Goal: Information Seeking & Learning: Check status

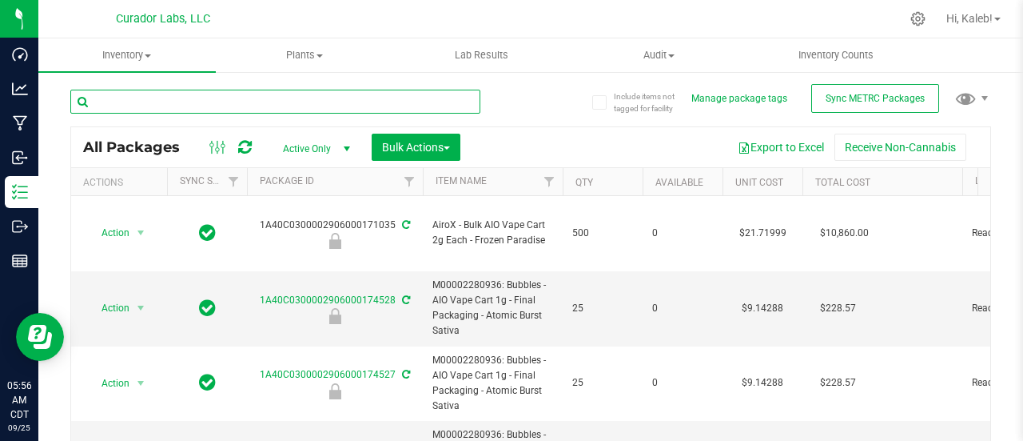
click at [257, 99] on input "text" at bounding box center [275, 102] width 410 height 24
paste input "0159975"
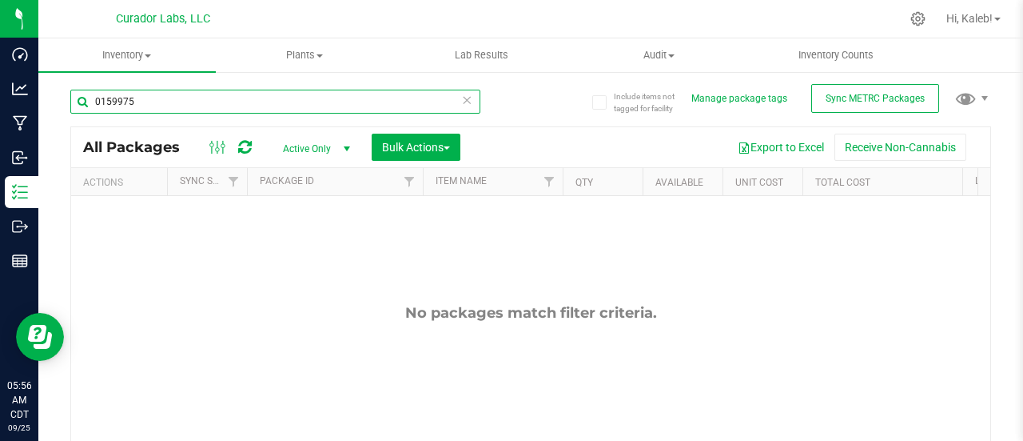
click at [330, 111] on input "0159975" at bounding box center [275, 102] width 410 height 24
paste input "2747"
click at [97, 99] on input "0152747" at bounding box center [275, 102] width 410 height 24
click at [348, 98] on input "0152747" at bounding box center [275, 102] width 410 height 24
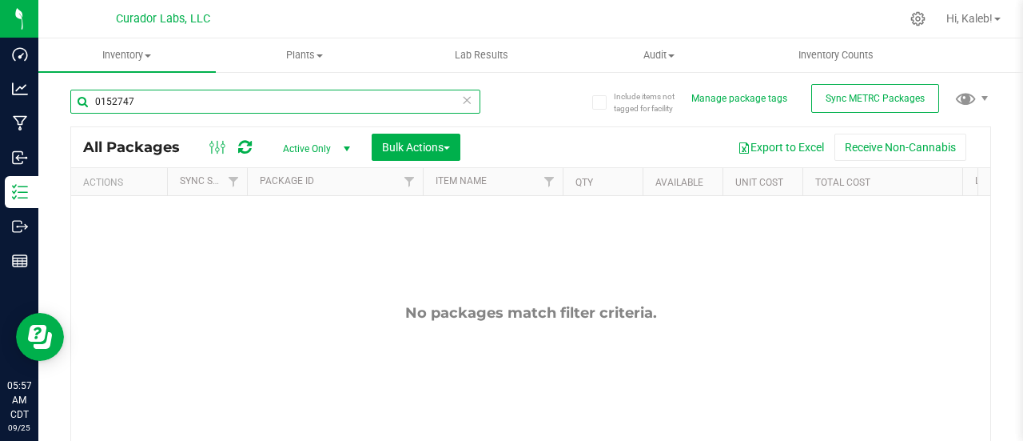
click at [348, 98] on input "0152747" at bounding box center [275, 102] width 410 height 24
paste input "55"
click at [273, 97] on input "0152755" at bounding box center [275, 102] width 410 height 24
click at [336, 100] on input "0152755" at bounding box center [275, 102] width 410 height 24
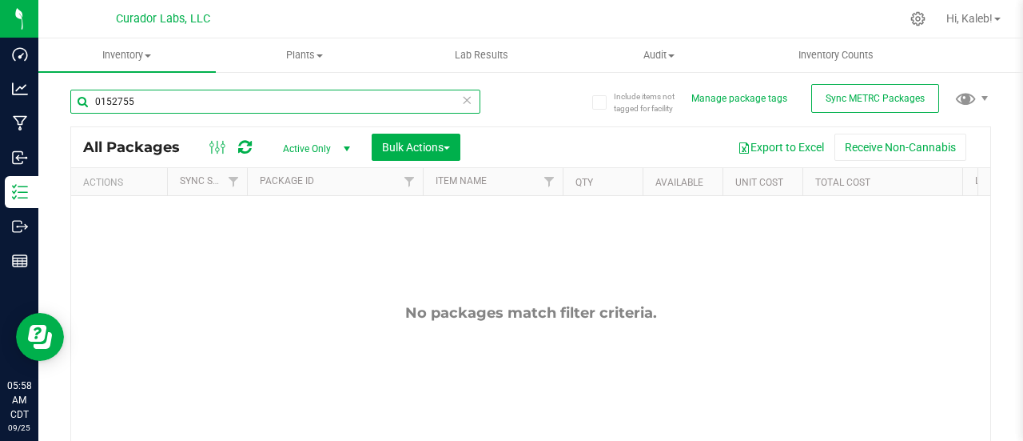
click at [336, 100] on input "0152755" at bounding box center [275, 102] width 410 height 24
paste input "89"
type input "0152789"
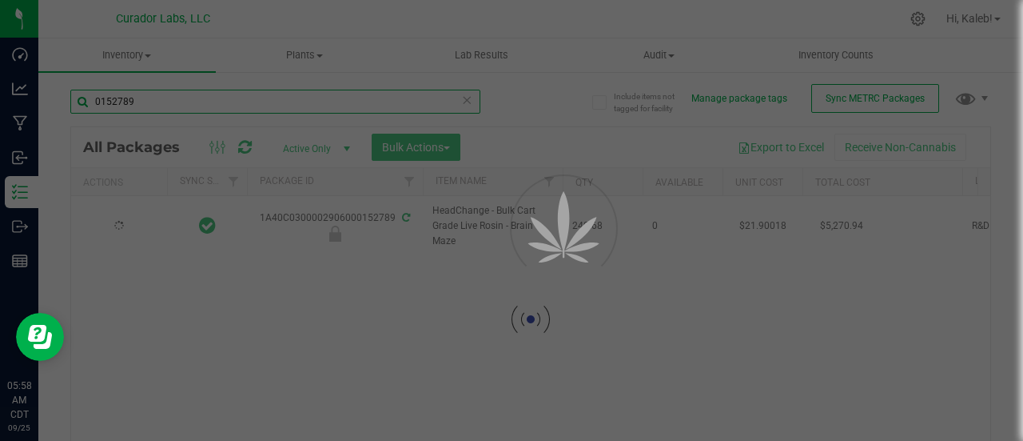
type input "2026-09-03"
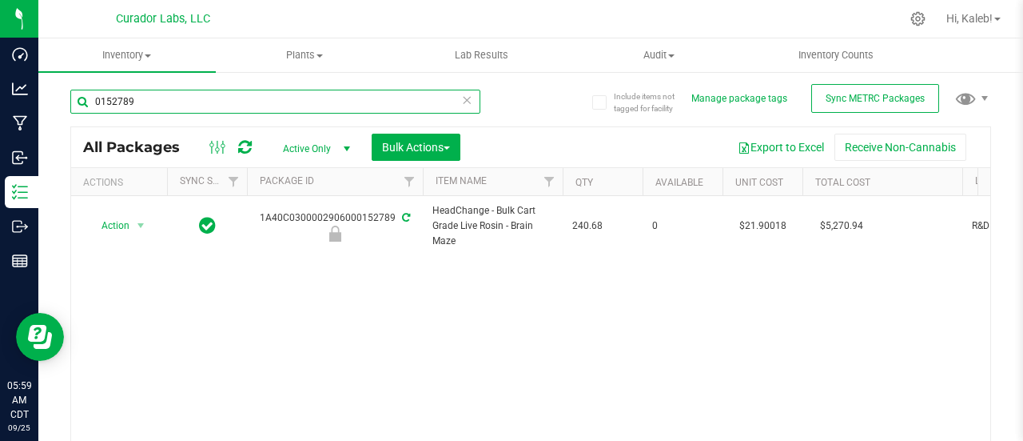
click at [301, 98] on input "0152789" at bounding box center [275, 102] width 410 height 24
paste input "93"
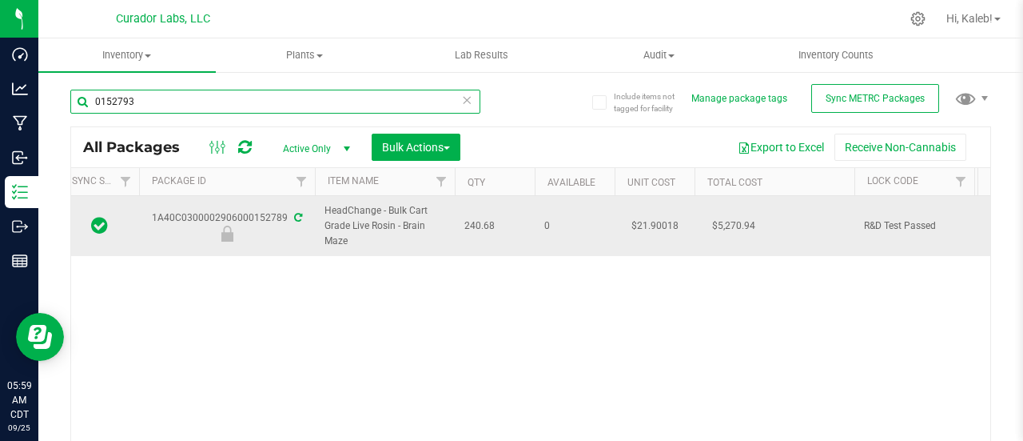
scroll to position [0, 109]
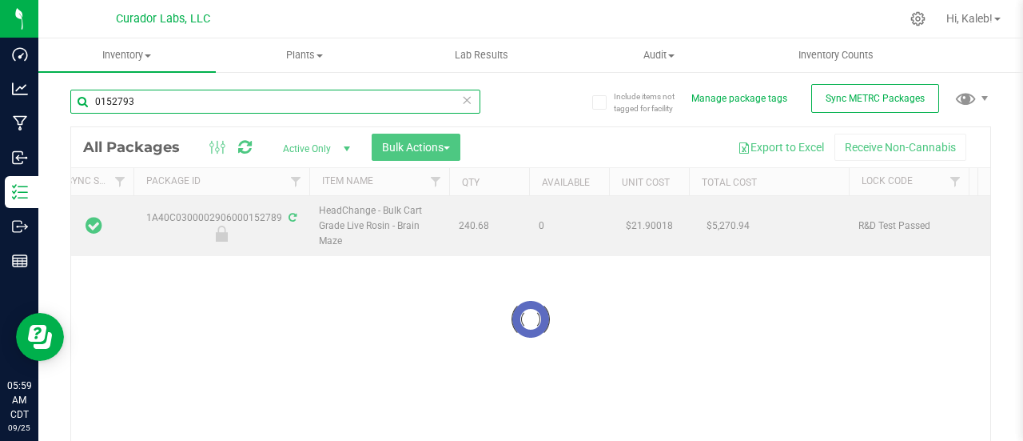
scroll to position [0, 121]
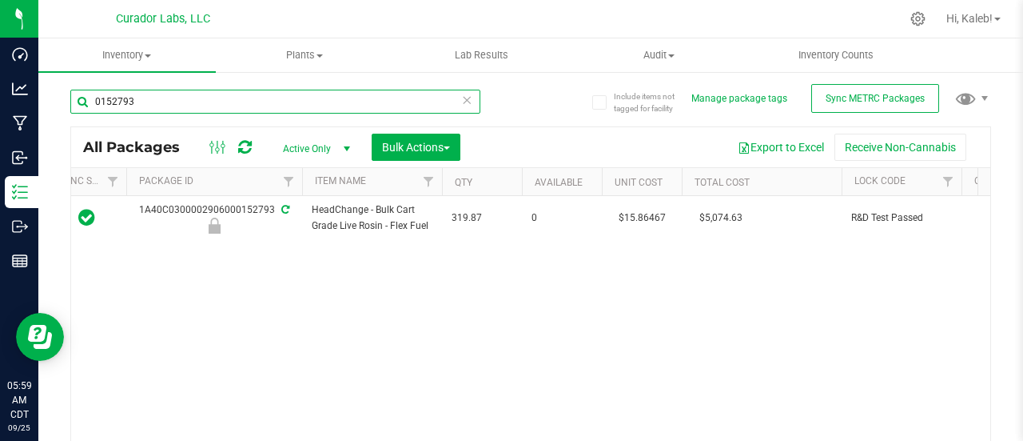
click at [278, 101] on input "0152793" at bounding box center [275, 102] width 410 height 24
paste input "48676"
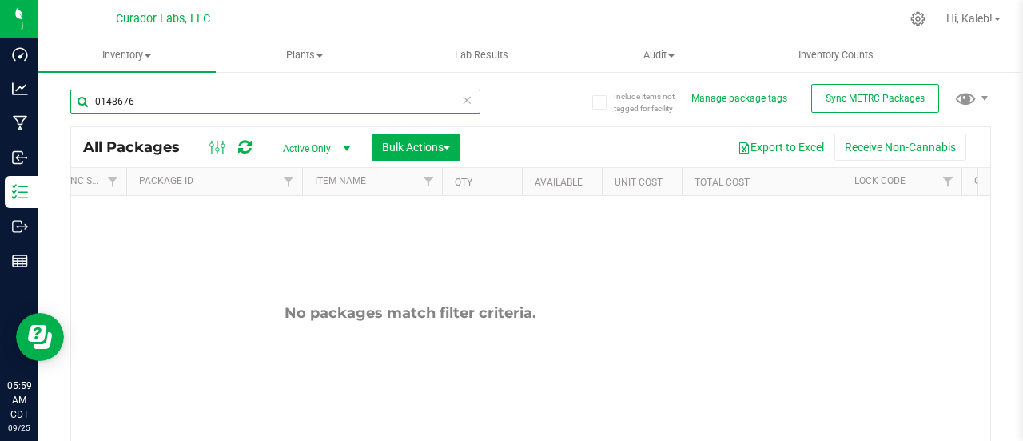
click at [341, 105] on input "0148676" at bounding box center [275, 102] width 410 height 24
paste input "59948"
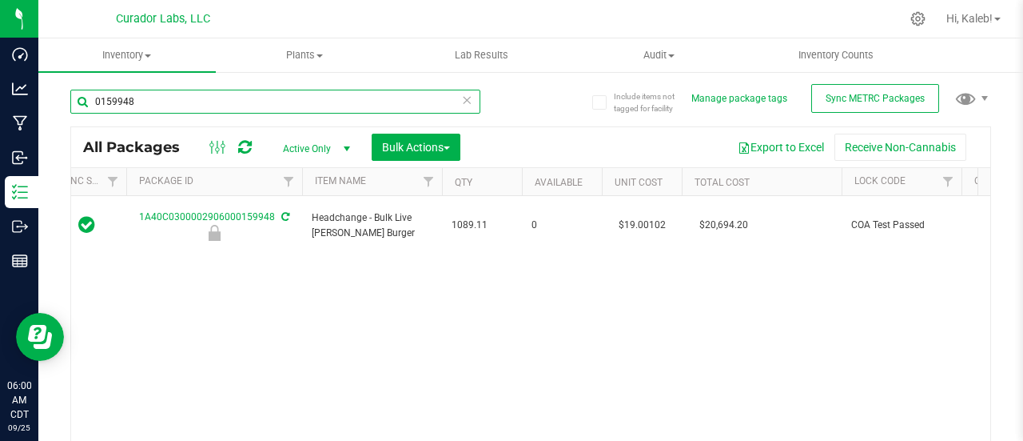
click at [302, 110] on input "0159948" at bounding box center [275, 102] width 410 height 24
paste input "97"
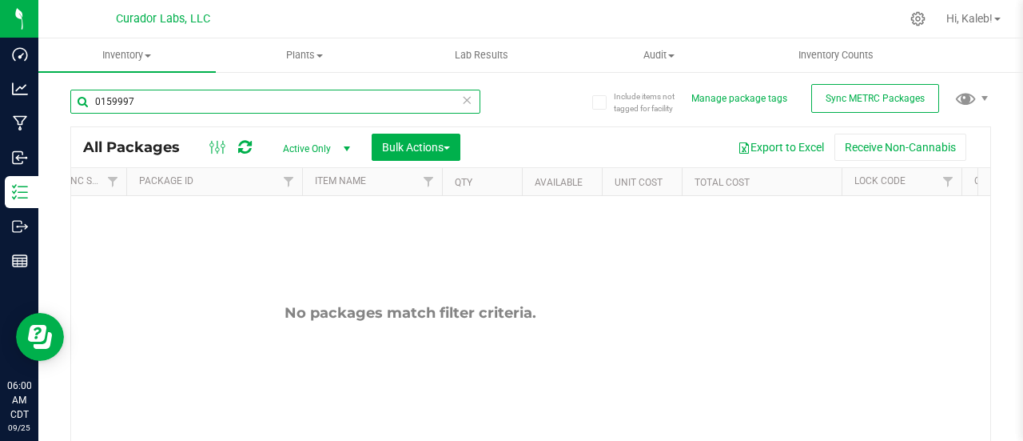
click at [269, 99] on input "0159997" at bounding box center [275, 102] width 410 height 24
paste input "2800"
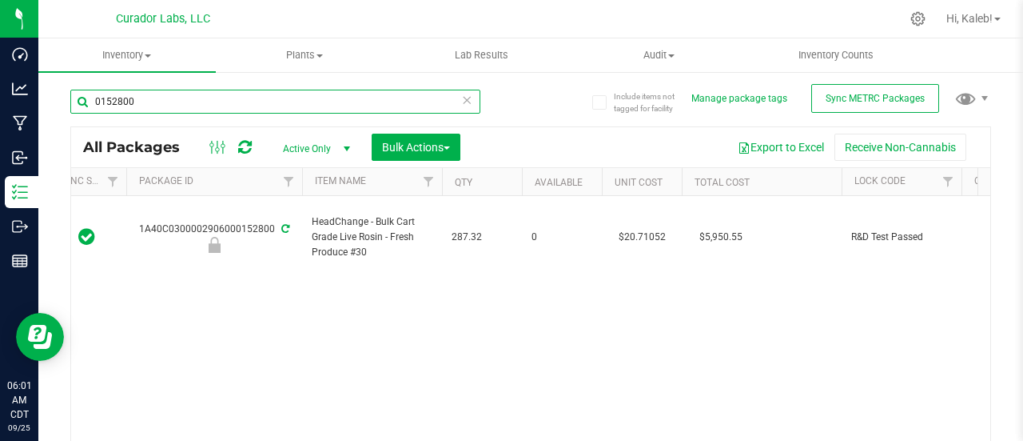
click at [209, 102] on input "0152800" at bounding box center [275, 102] width 410 height 24
paste input "059999"
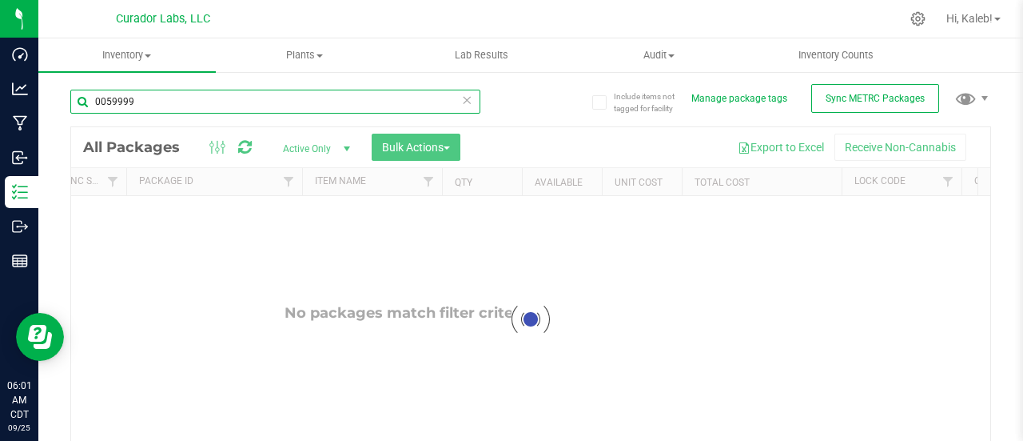
type input "0059999"
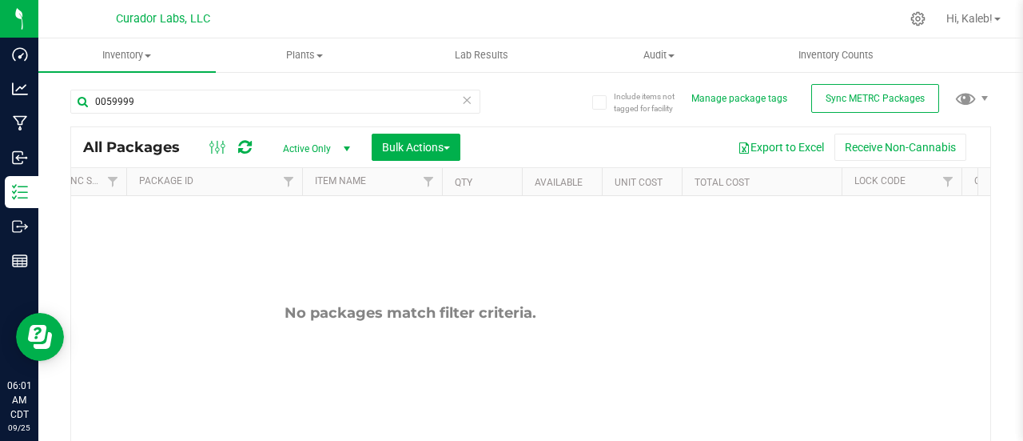
click at [465, 98] on icon at bounding box center [466, 99] width 11 height 19
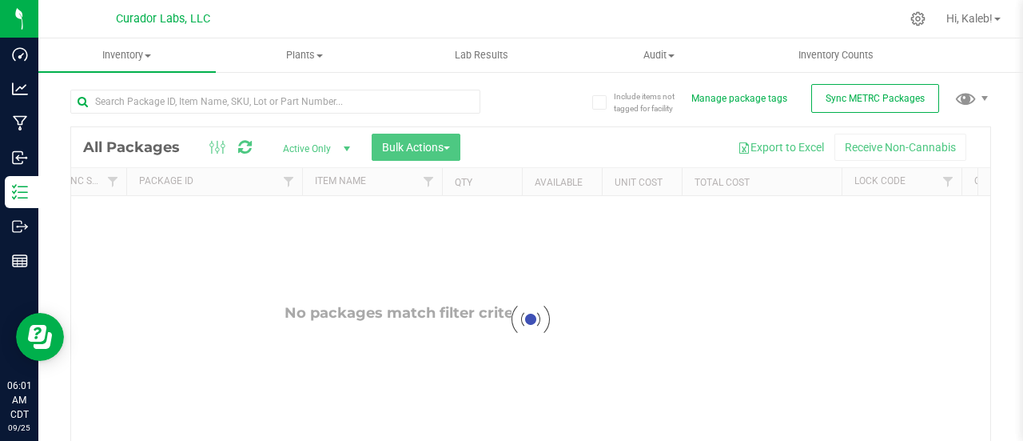
click at [438, 157] on div at bounding box center [531, 319] width 920 height 385
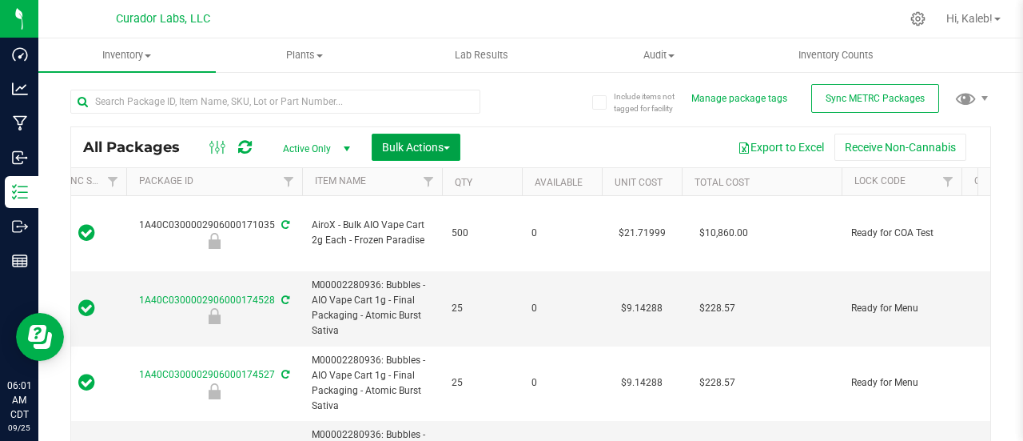
click at [440, 147] on span "Bulk Actions" at bounding box center [416, 147] width 68 height 13
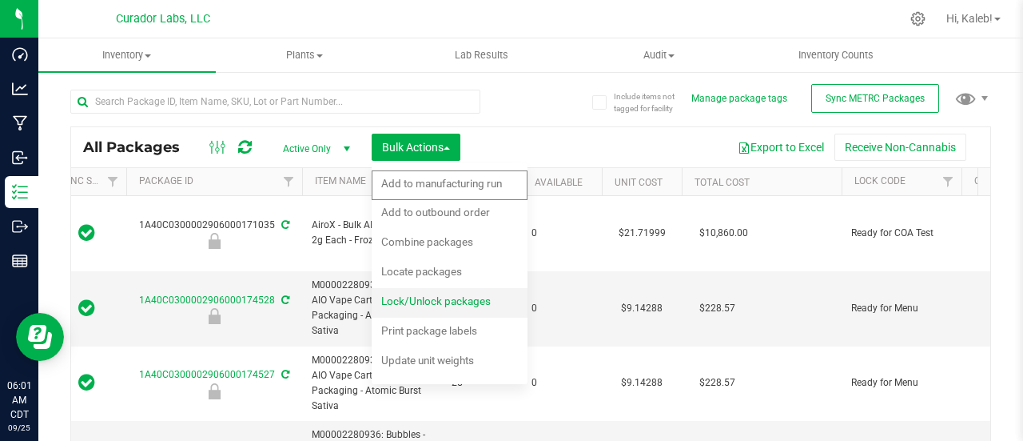
click at [405, 306] on span "Lock/Unlock packages" at bounding box center [436, 300] width 110 height 13
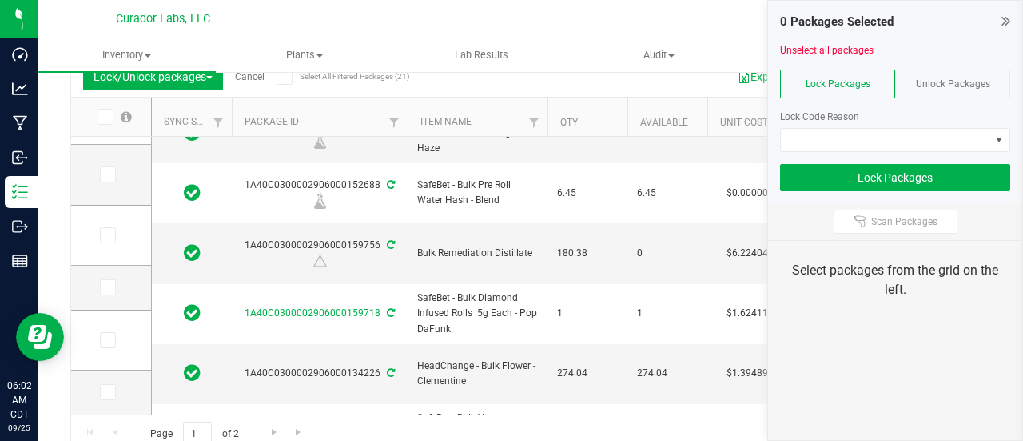
scroll to position [117, 0]
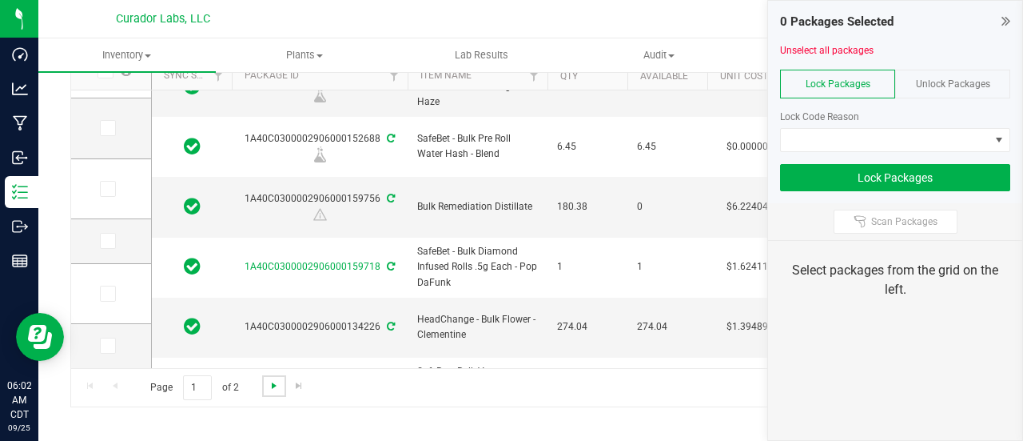
click at [275, 389] on span "Go to the next page" at bounding box center [274, 385] width 13 height 13
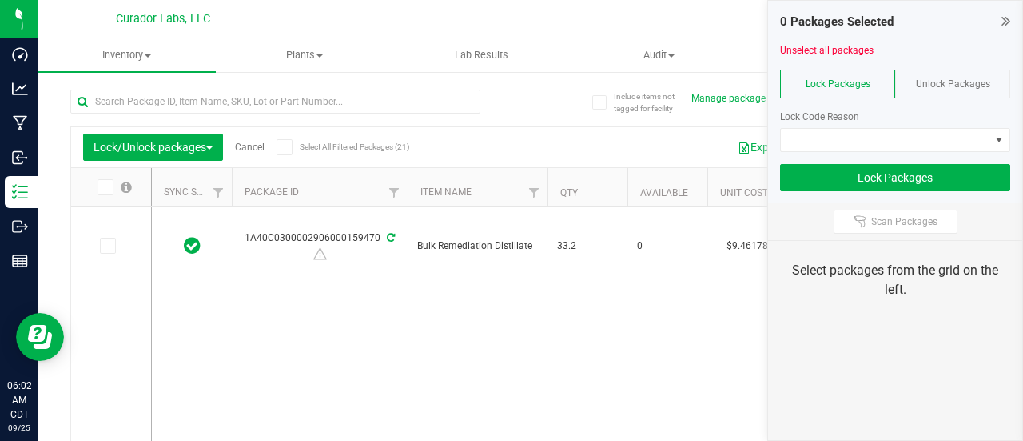
click at [259, 143] on link "Cancel" at bounding box center [250, 147] width 30 height 11
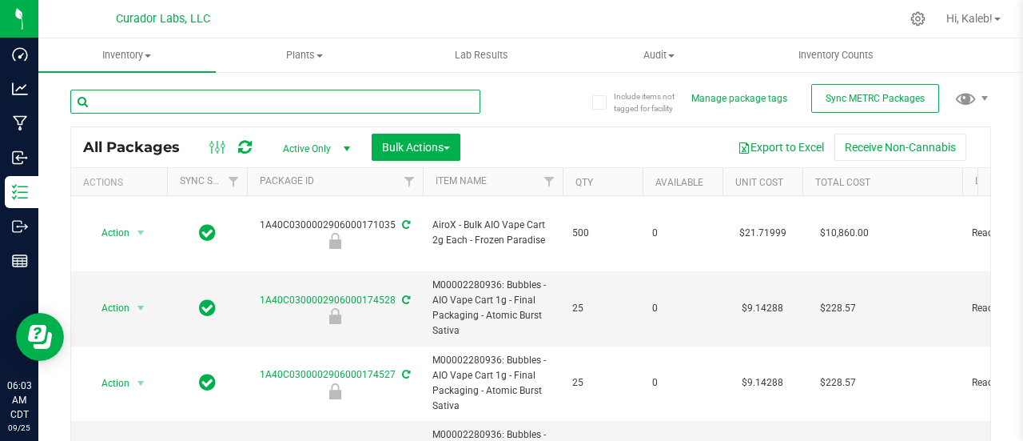
click at [304, 102] on input "text" at bounding box center [275, 102] width 410 height 24
paste input "2906000091582"
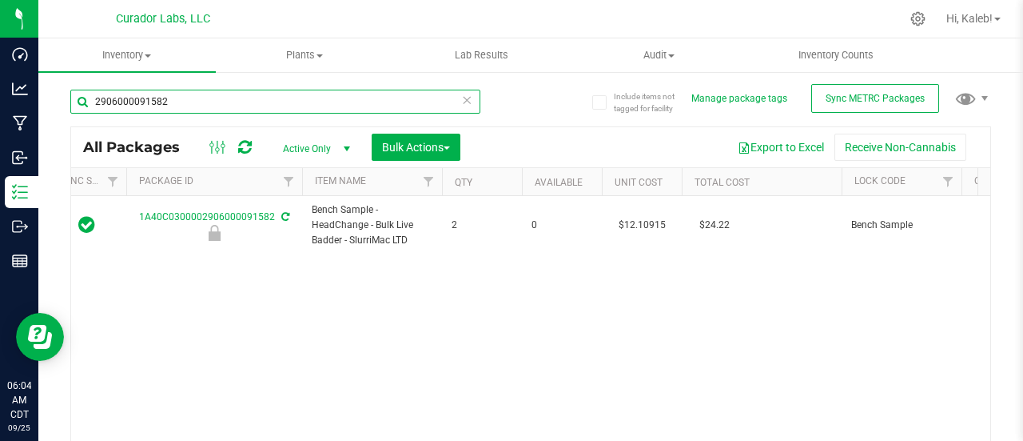
scroll to position [0, 122]
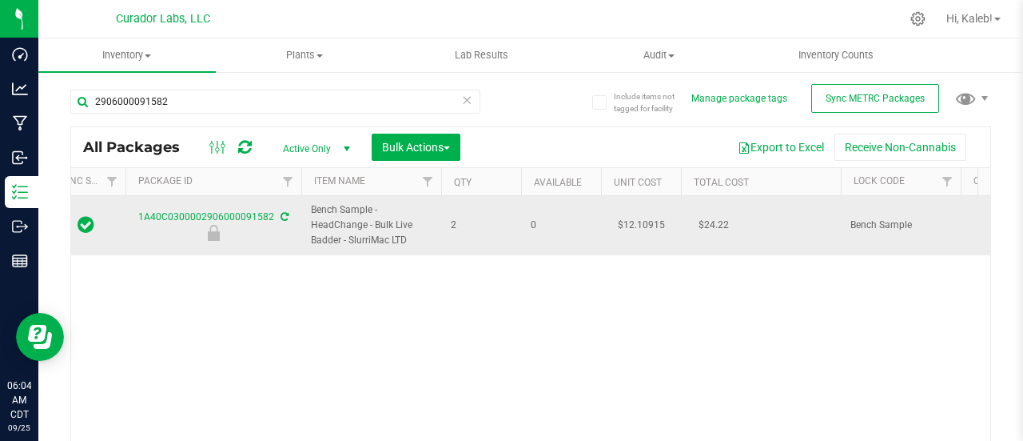
click at [640, 222] on td "$12.10915" at bounding box center [641, 225] width 80 height 59
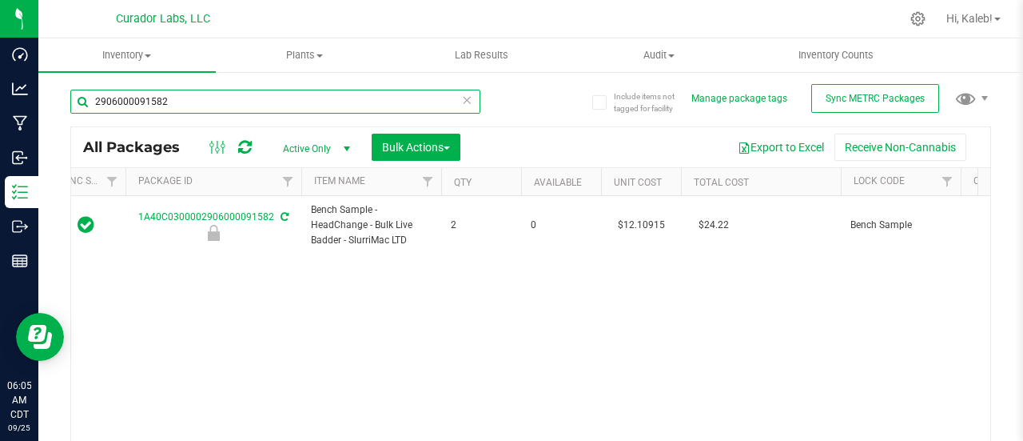
click at [314, 104] on input "2906000091582" at bounding box center [275, 102] width 410 height 24
paste input "0600008415"
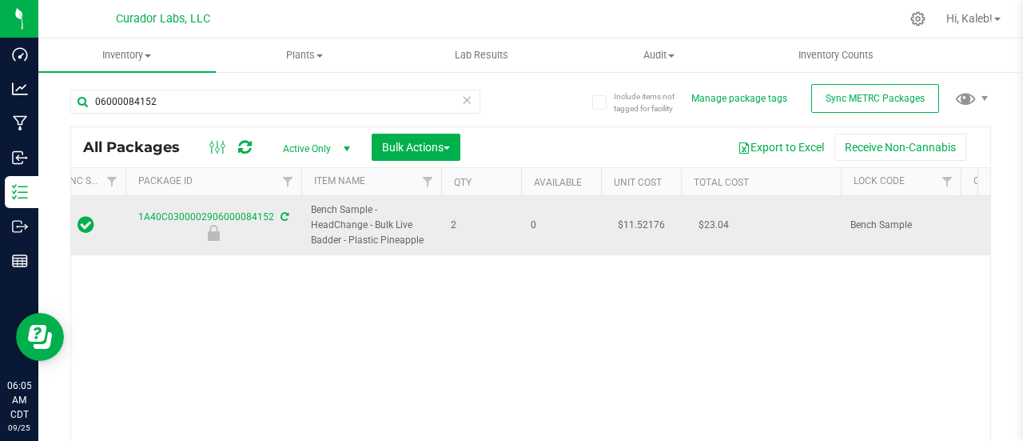
click at [629, 219] on td "$11.52176" at bounding box center [641, 225] width 80 height 59
click at [629, 219] on span "11.52176 11.52176" at bounding box center [637, 225] width 74 height 24
click at [624, 220] on input "11.52176" at bounding box center [637, 225] width 73 height 22
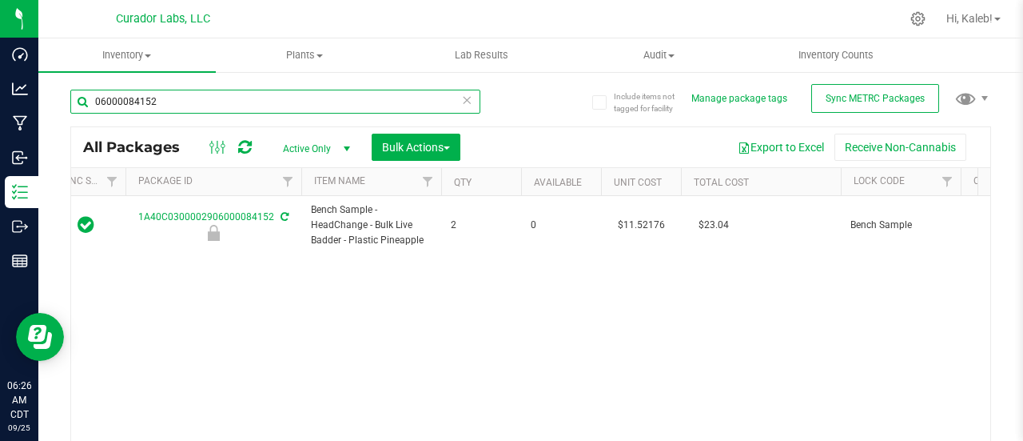
click at [250, 108] on input "06000084152" at bounding box center [275, 102] width 410 height 24
paste input "91584"
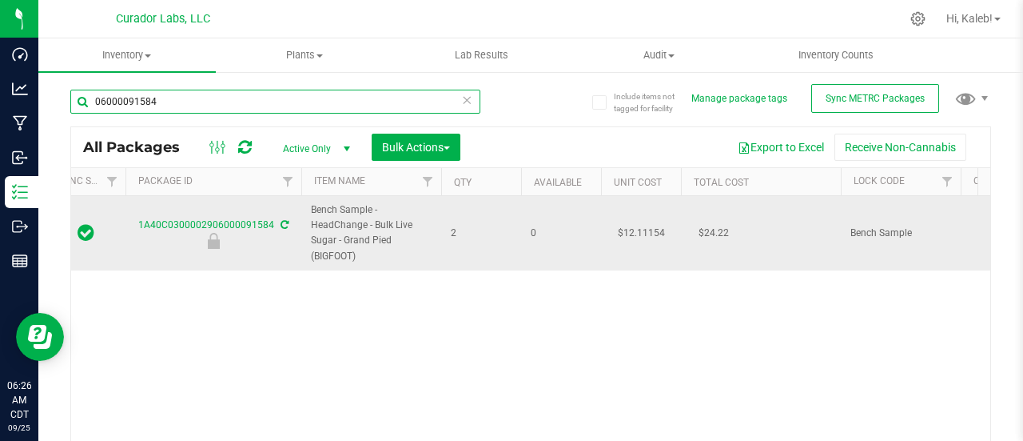
type input "06000091584"
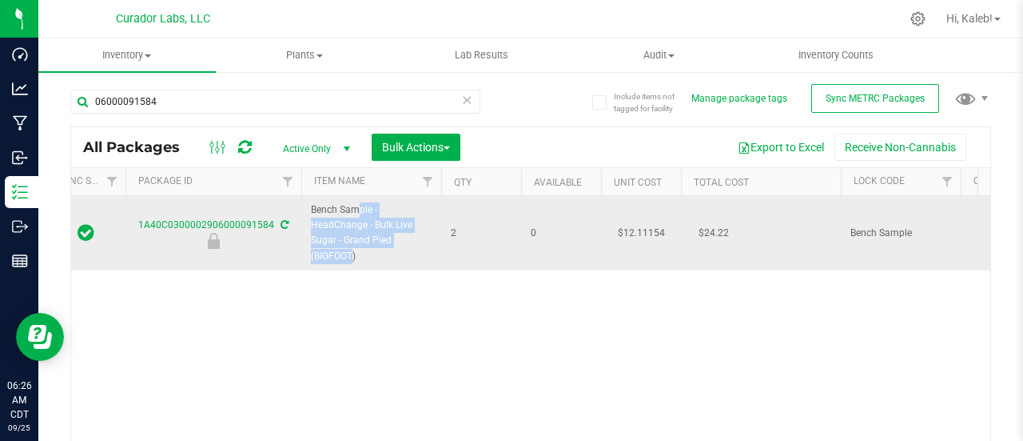
drag, startPoint x: 311, startPoint y: 210, endPoint x: 395, endPoint y: 245, distance: 91.0
click at [395, 245] on span "Bench Sample - HeadChange - Bulk Live Sugar - Grand Pied (BIGFOOT)" at bounding box center [371, 233] width 121 height 62
copy span "Bench Sample - HeadChange - Bulk Live Sugar - Grand Pied"
click at [644, 226] on td "$12.11154" at bounding box center [641, 233] width 80 height 74
click at [644, 226] on span "12.11154 12.11154" at bounding box center [637, 233] width 74 height 24
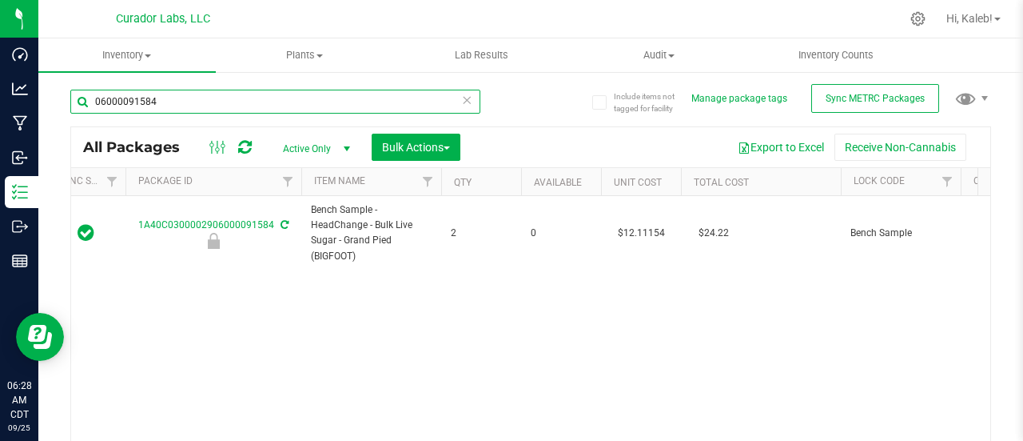
click at [205, 94] on input "06000091584" at bounding box center [275, 102] width 410 height 24
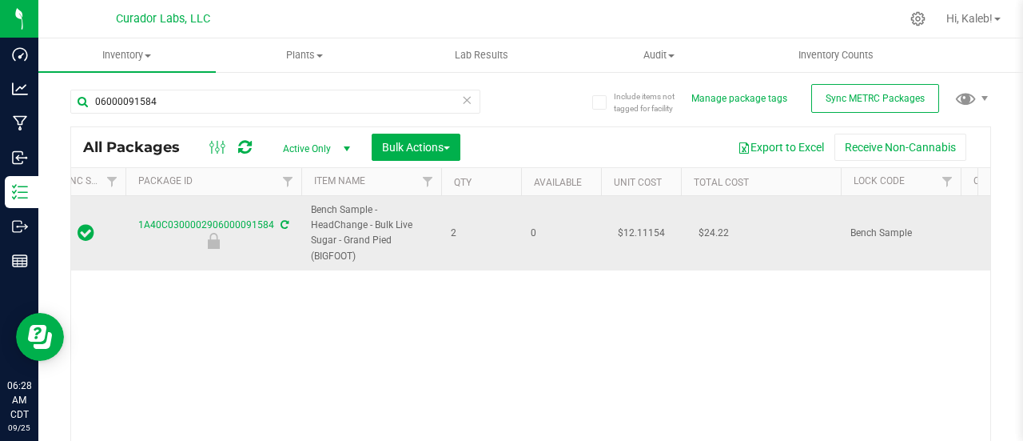
click at [633, 227] on td "$12.11154" at bounding box center [641, 233] width 80 height 74
click at [633, 227] on input "12.11154" at bounding box center [637, 232] width 73 height 22
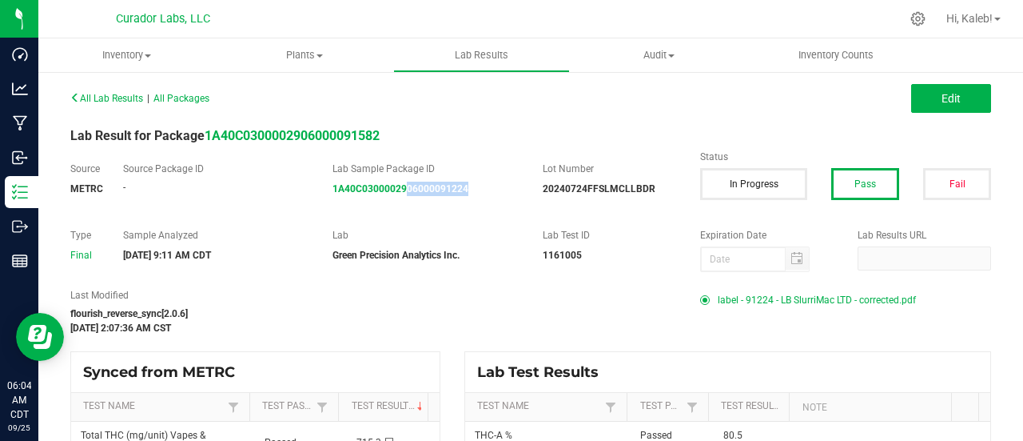
drag, startPoint x: 472, startPoint y: 194, endPoint x: 401, endPoint y: 205, distance: 71.9
click at [401, 205] on div "Source METRC Source Package ID - Lab Sample Package ID 1A40C0300002906000091224…" at bounding box center [530, 187] width 945 height 50
copy strong "06000091224"
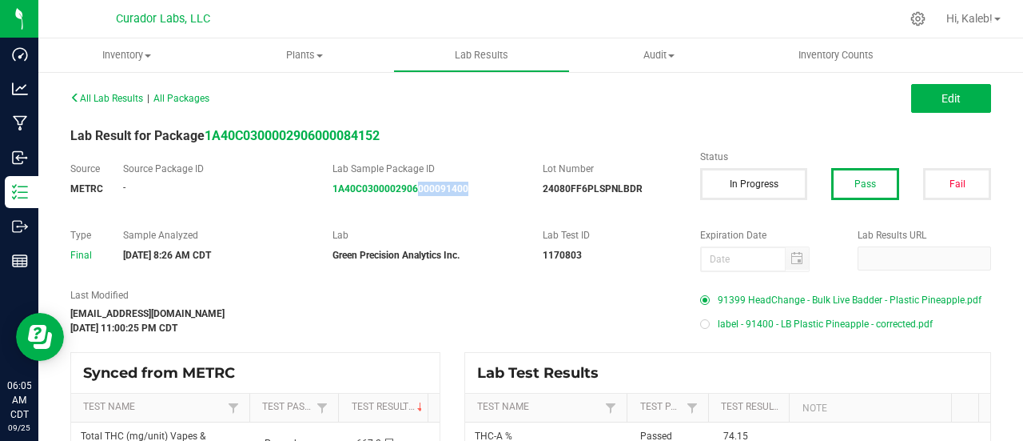
drag, startPoint x: 489, startPoint y: 199, endPoint x: 411, endPoint y: 201, distance: 77.6
click at [411, 201] on div "Source METRC Source Package ID - Lab Sample Package ID 1A40C0300002906000091400…" at bounding box center [530, 187] width 945 height 50
copy strong "000091400"
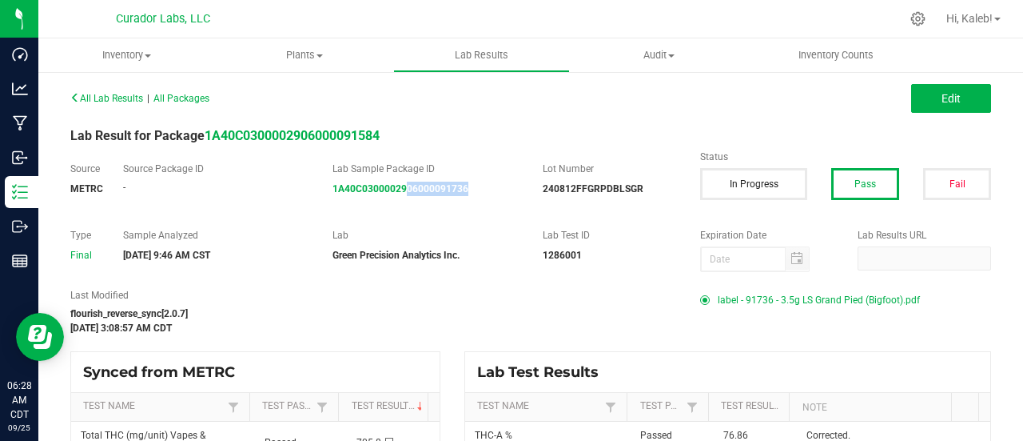
drag, startPoint x: 469, startPoint y: 205, endPoint x: 405, endPoint y: 203, distance: 64.0
click at [405, 203] on div "Source METRC Source Package ID - Lab Sample Package ID 1A40C0300002906000091736…" at bounding box center [530, 187] width 945 height 50
copy strong "06000091736"
